Goal: Information Seeking & Learning: Check status

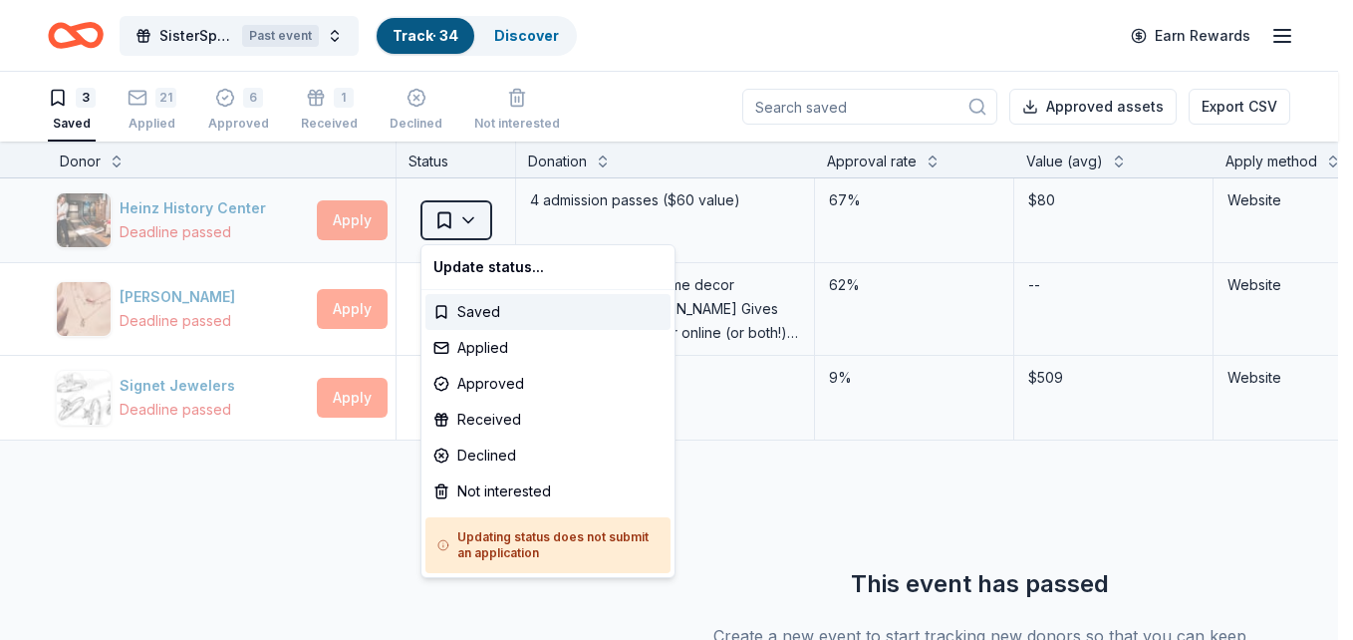
click at [473, 220] on html "SisterSpace Women's Weekend 2025 50th Anniversary Past event Track · 34 Discove…" at bounding box center [676, 320] width 1353 height 640
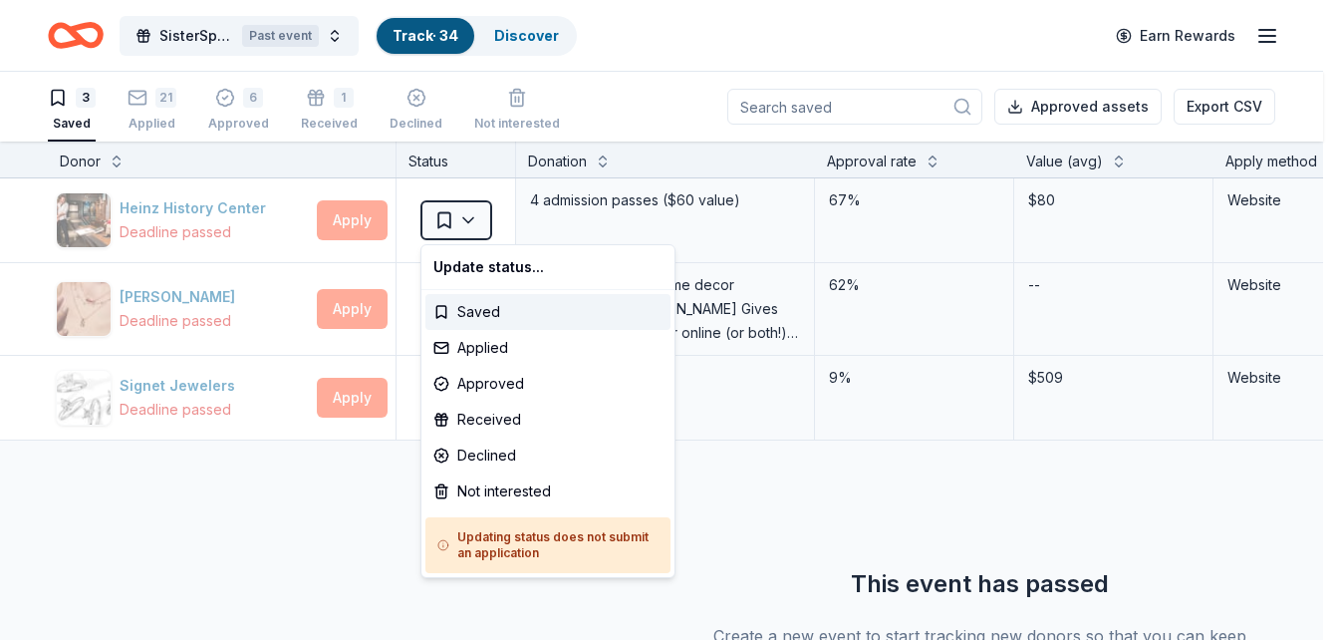
click at [308, 501] on html "SisterSpace Women's Weekend 2025 50th Anniversary Past event Track · 34 Discove…" at bounding box center [669, 320] width 1338 height 640
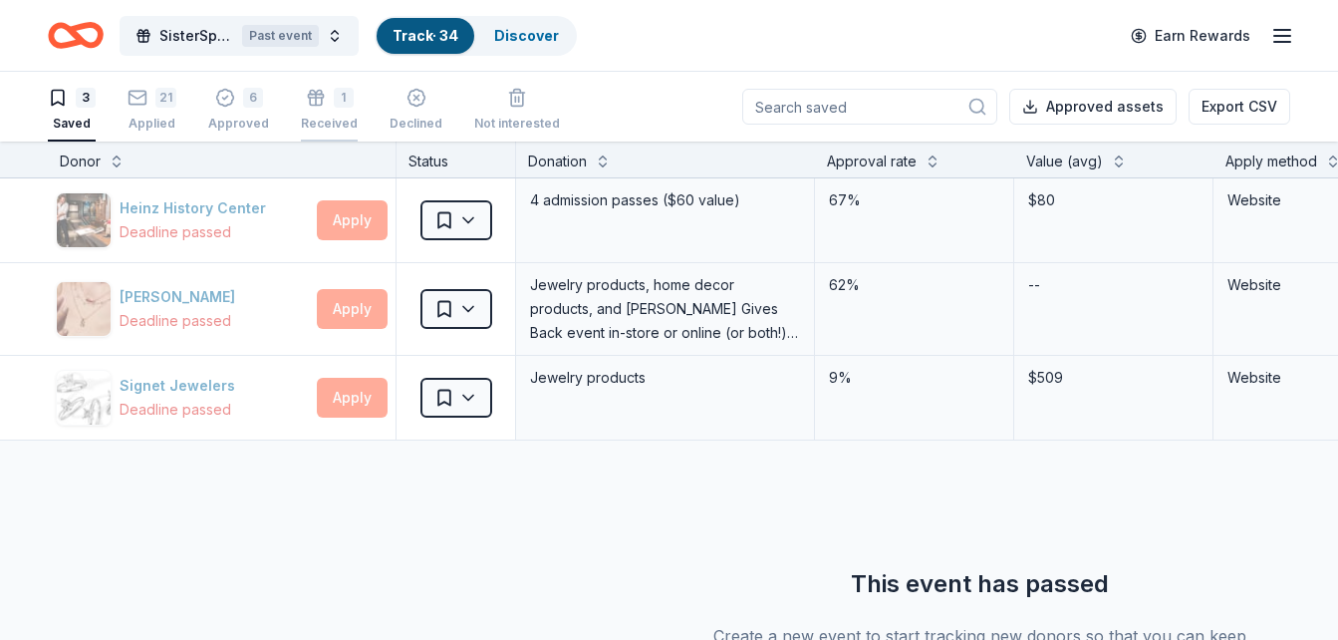
click at [318, 108] on div "1 Received" at bounding box center [329, 110] width 57 height 44
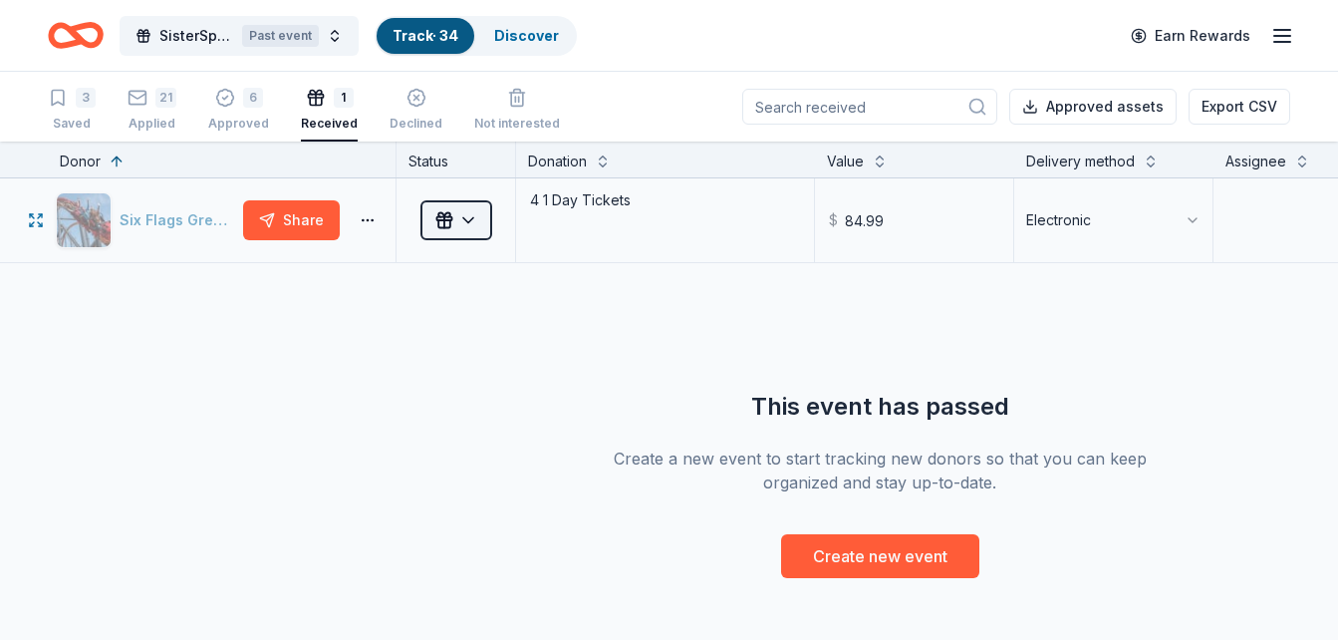
click at [470, 219] on html "SisterSpace Women's Weekend 2025 50th Anniversary Past event Track · 34 Discove…" at bounding box center [669, 320] width 1338 height 640
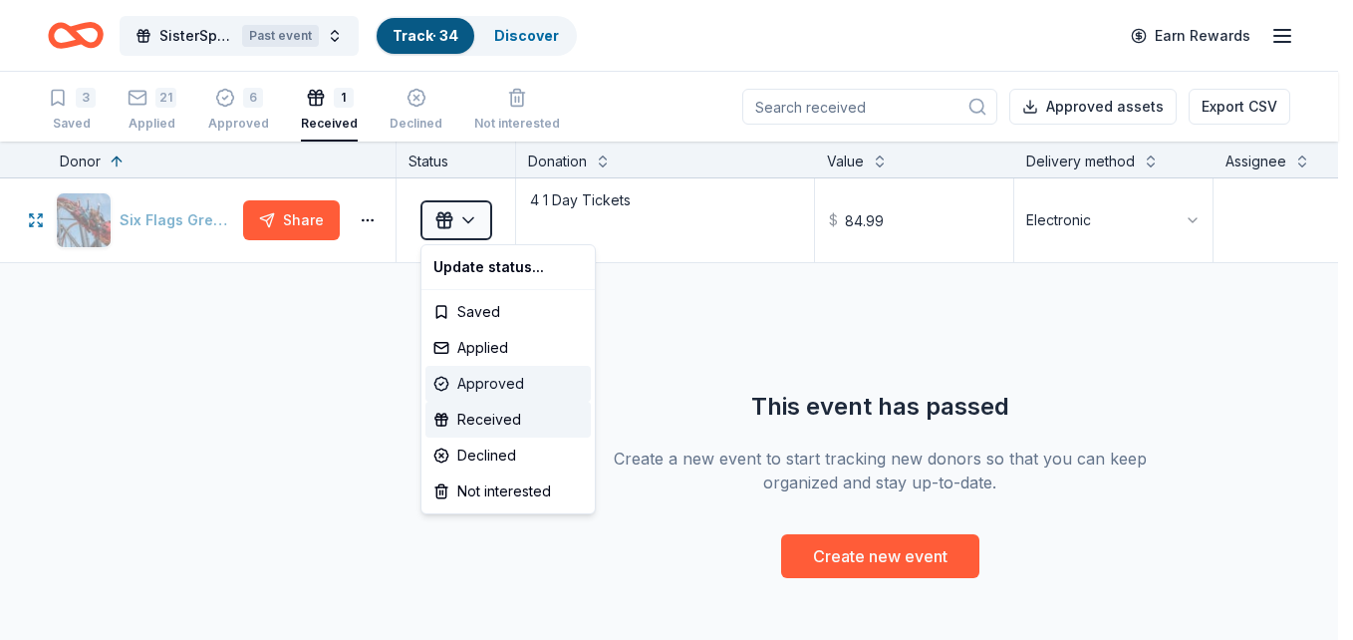
click at [484, 372] on div "Approved" at bounding box center [507, 384] width 165 height 36
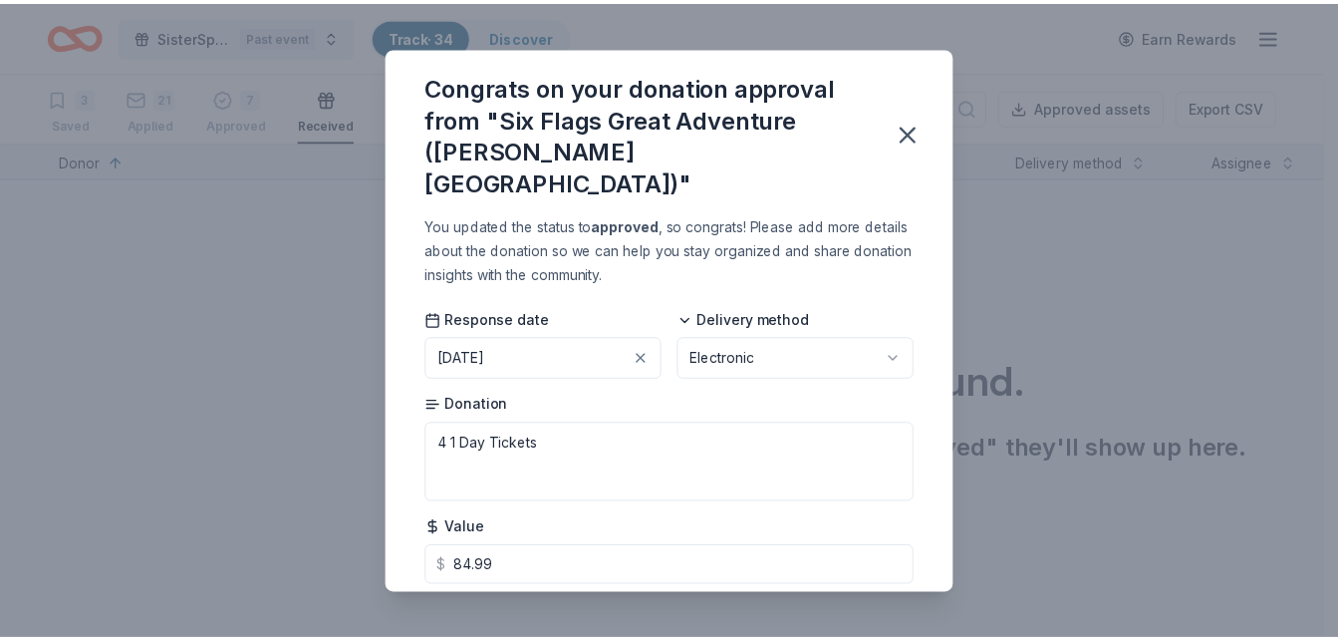
scroll to position [32, 0]
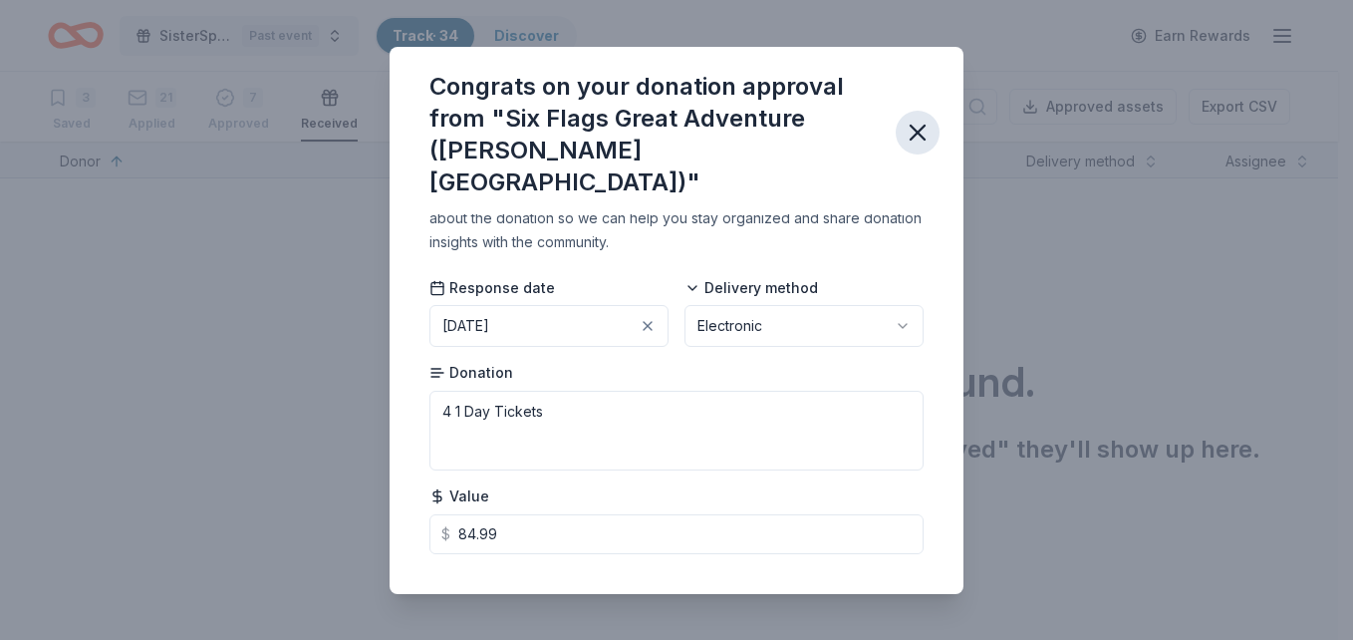
click at [913, 119] on icon "button" at bounding box center [918, 133] width 28 height 28
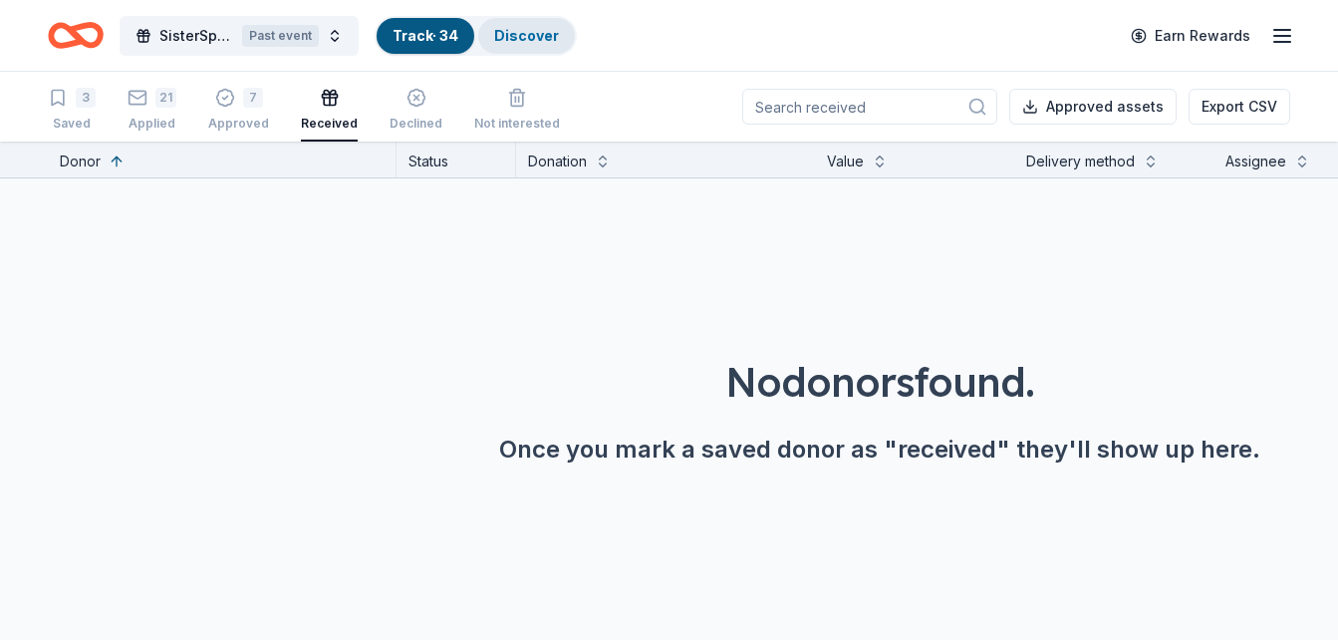
click at [540, 51] on div "Discover" at bounding box center [526, 36] width 97 height 36
